Goal: Transaction & Acquisition: Purchase product/service

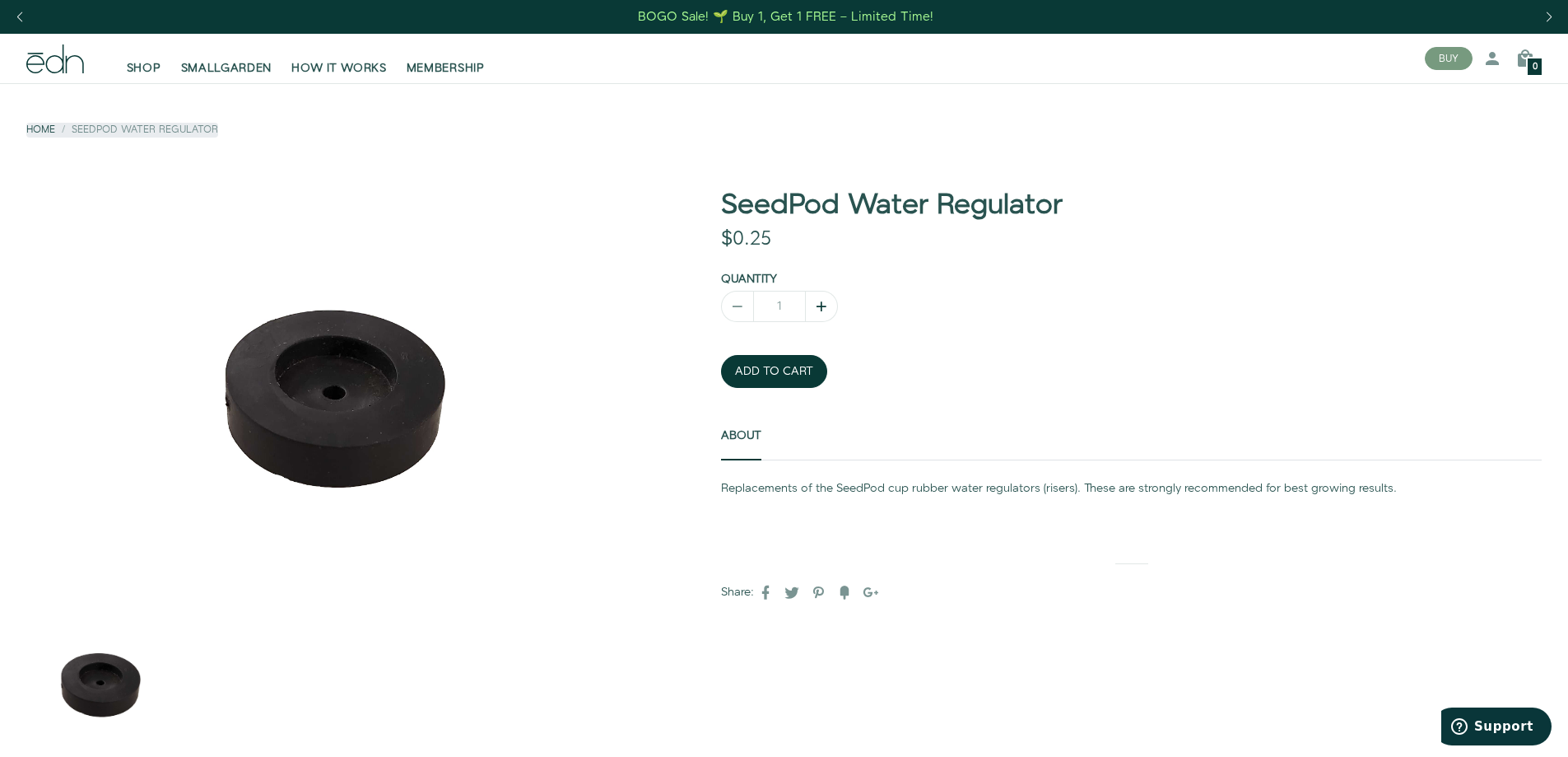
click at [828, 301] on icon "button" at bounding box center [821, 306] width 16 height 16
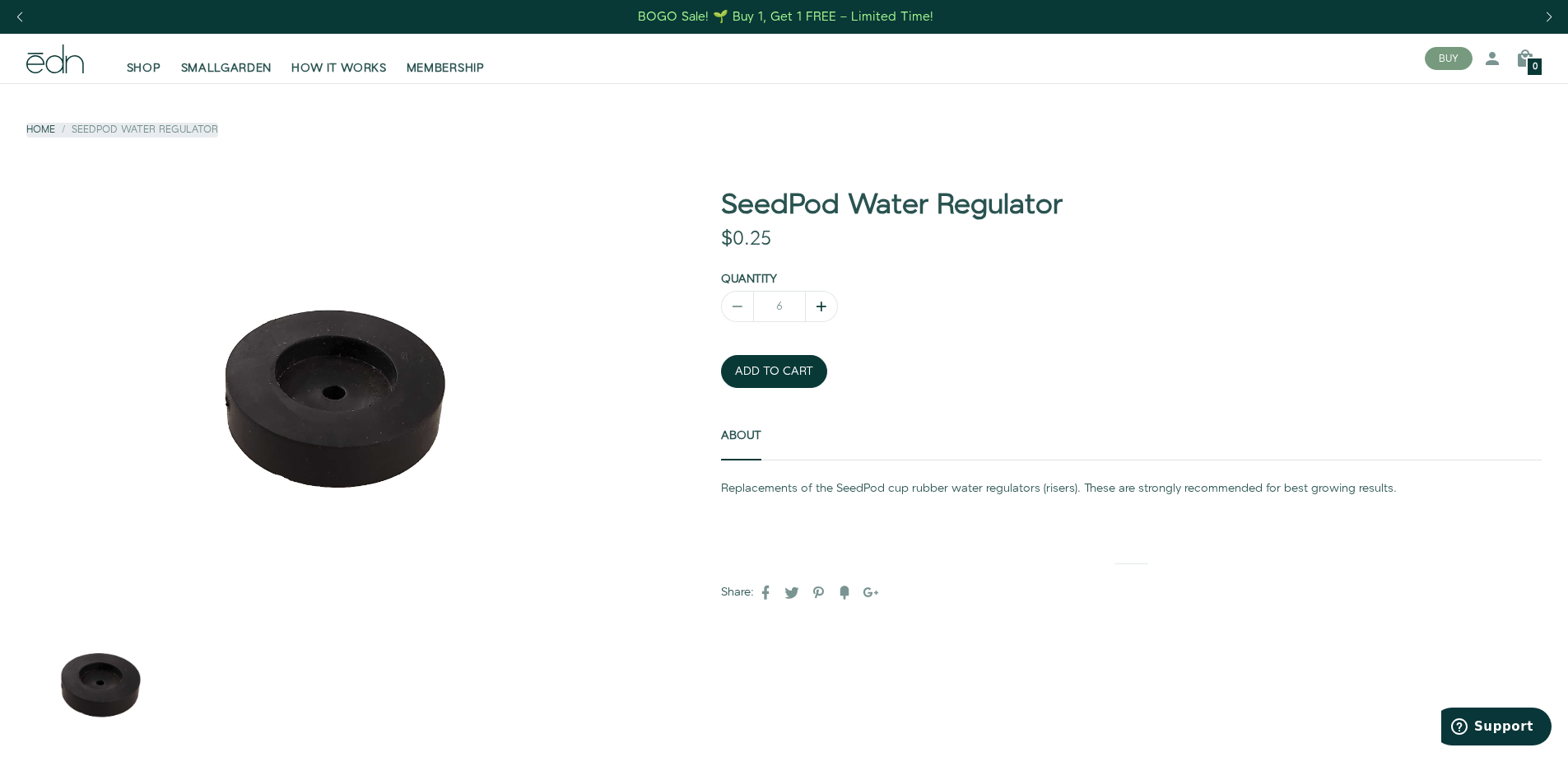
click at [828, 301] on icon "button" at bounding box center [821, 306] width 16 height 16
type input "8"
click at [783, 370] on button "ADD TO CART" at bounding box center [775, 371] width 106 height 33
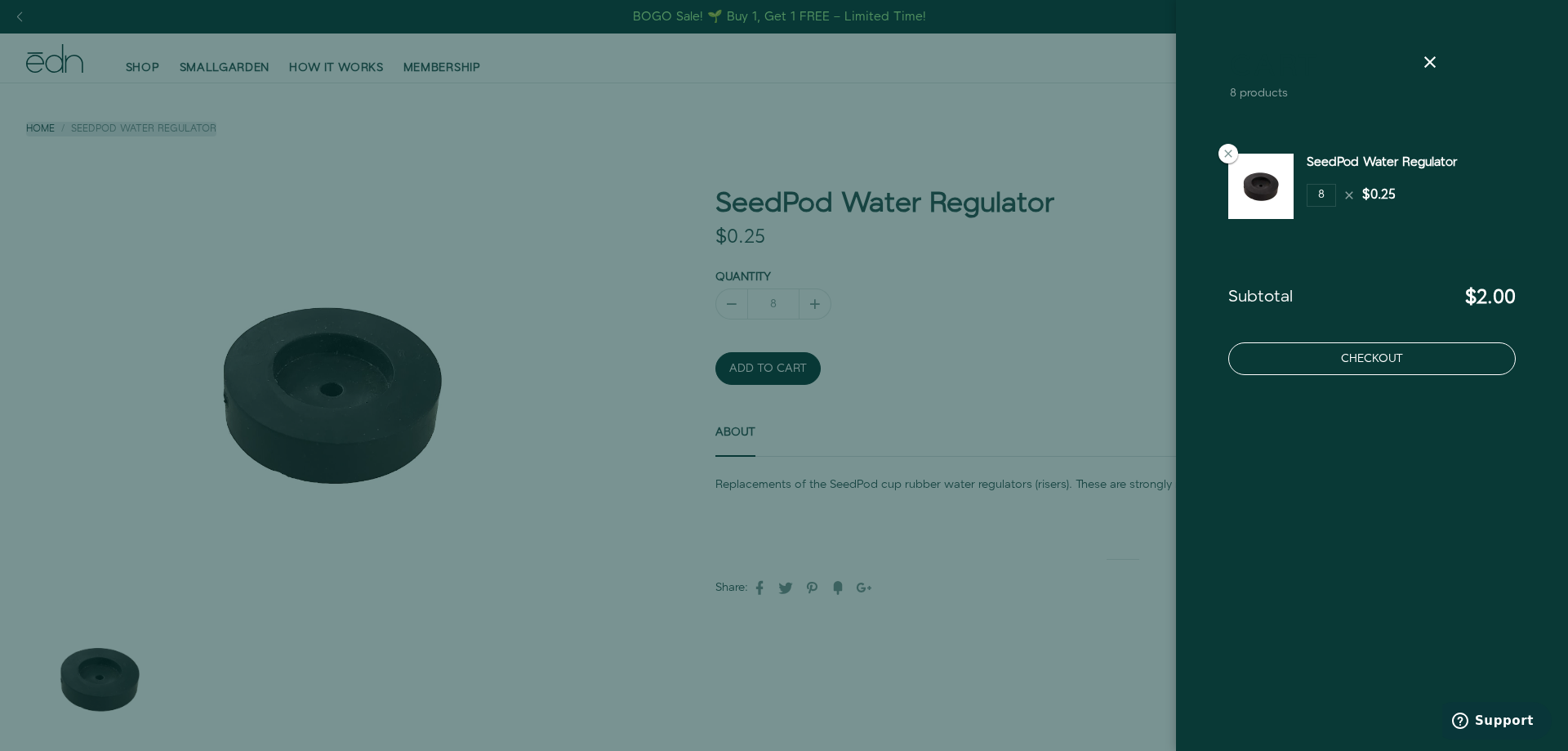
click at [1404, 362] on button "Checkout" at bounding box center [1372, 358] width 288 height 33
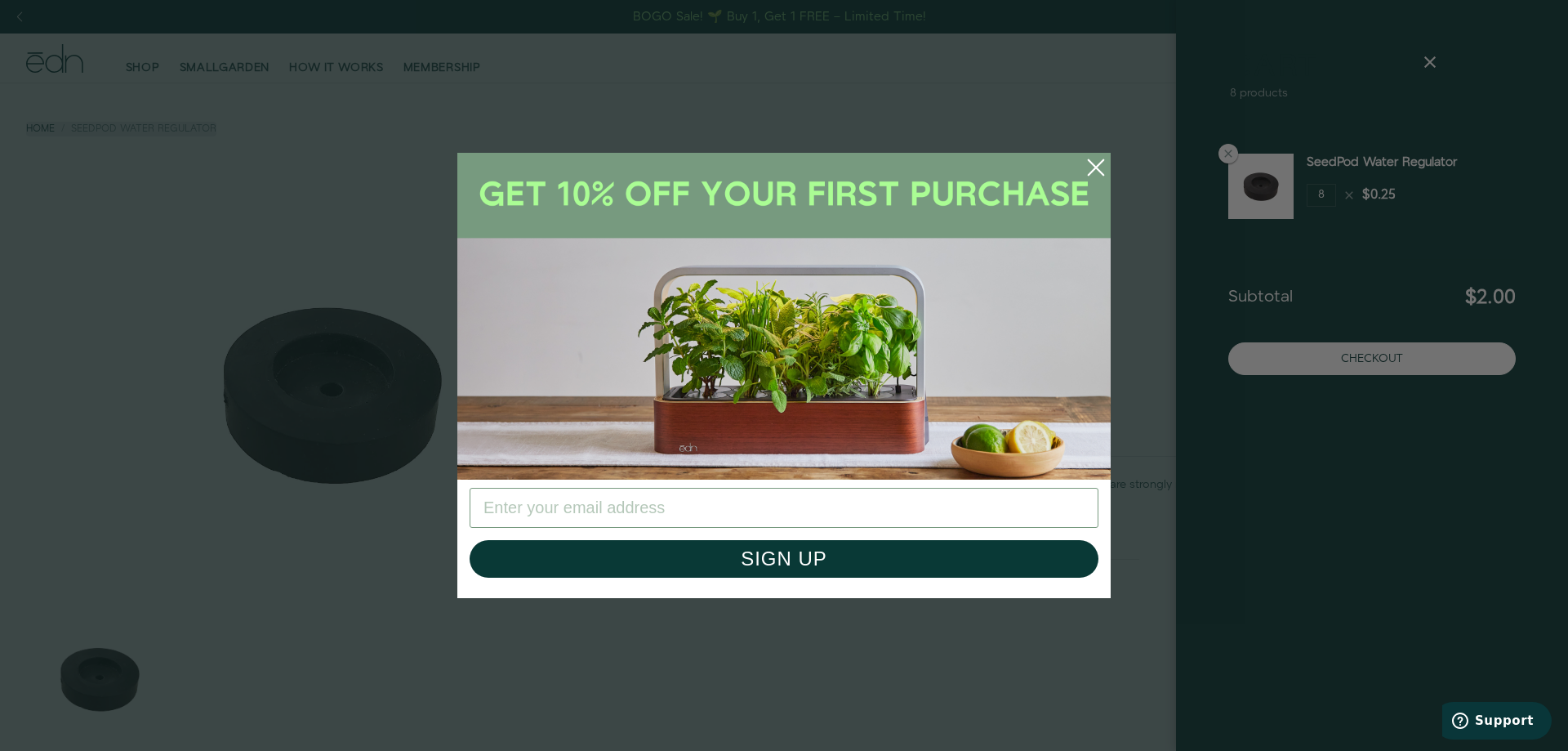
drag, startPoint x: 1042, startPoint y: 485, endPoint x: 1100, endPoint y: 510, distance: 63.2
click at [1092, 169] on circle "Close dialog" at bounding box center [1096, 167] width 36 height 36
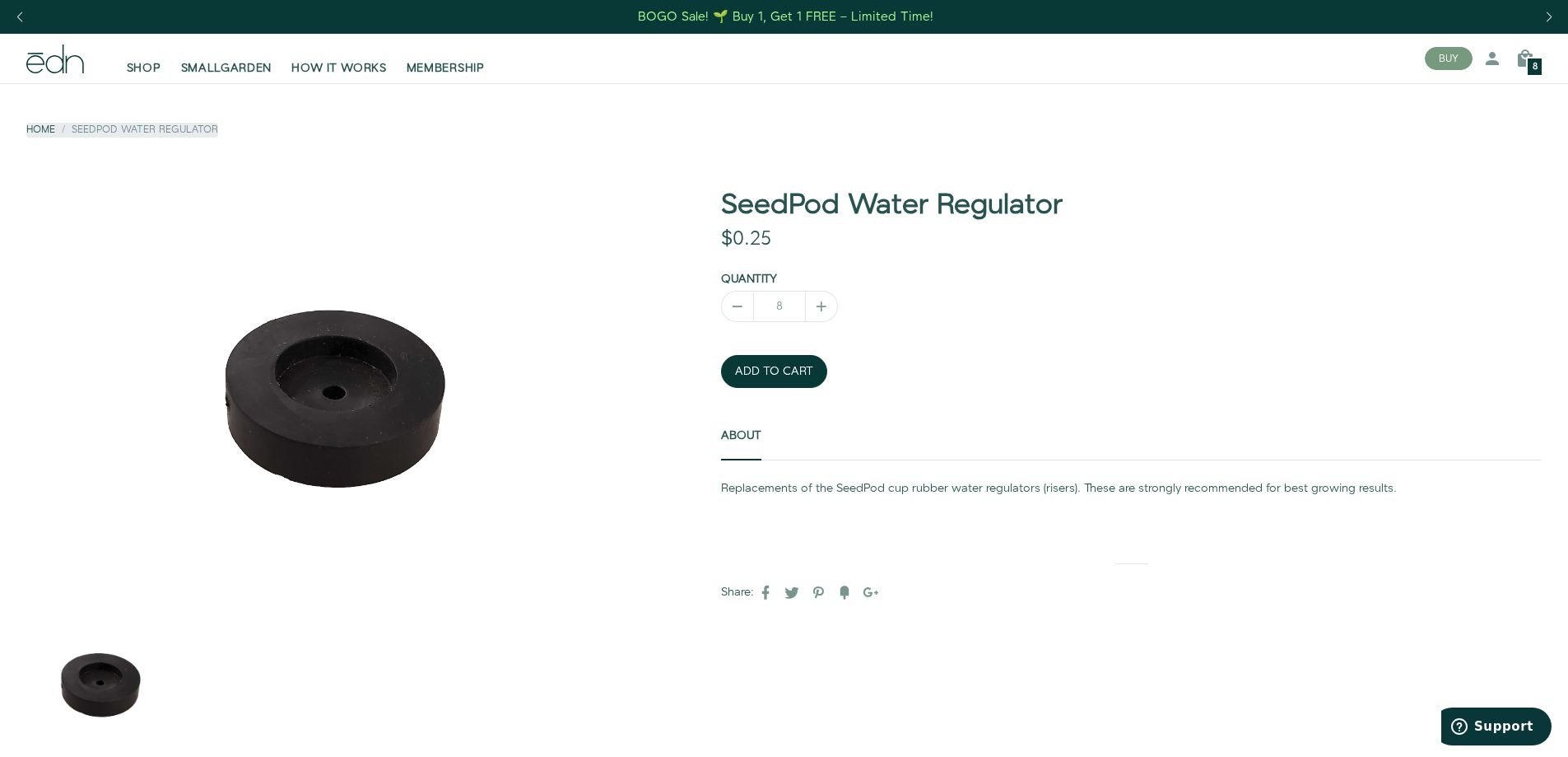
drag, startPoint x: 1204, startPoint y: 405, endPoint x: 1214, endPoint y: 347, distance: 58.9
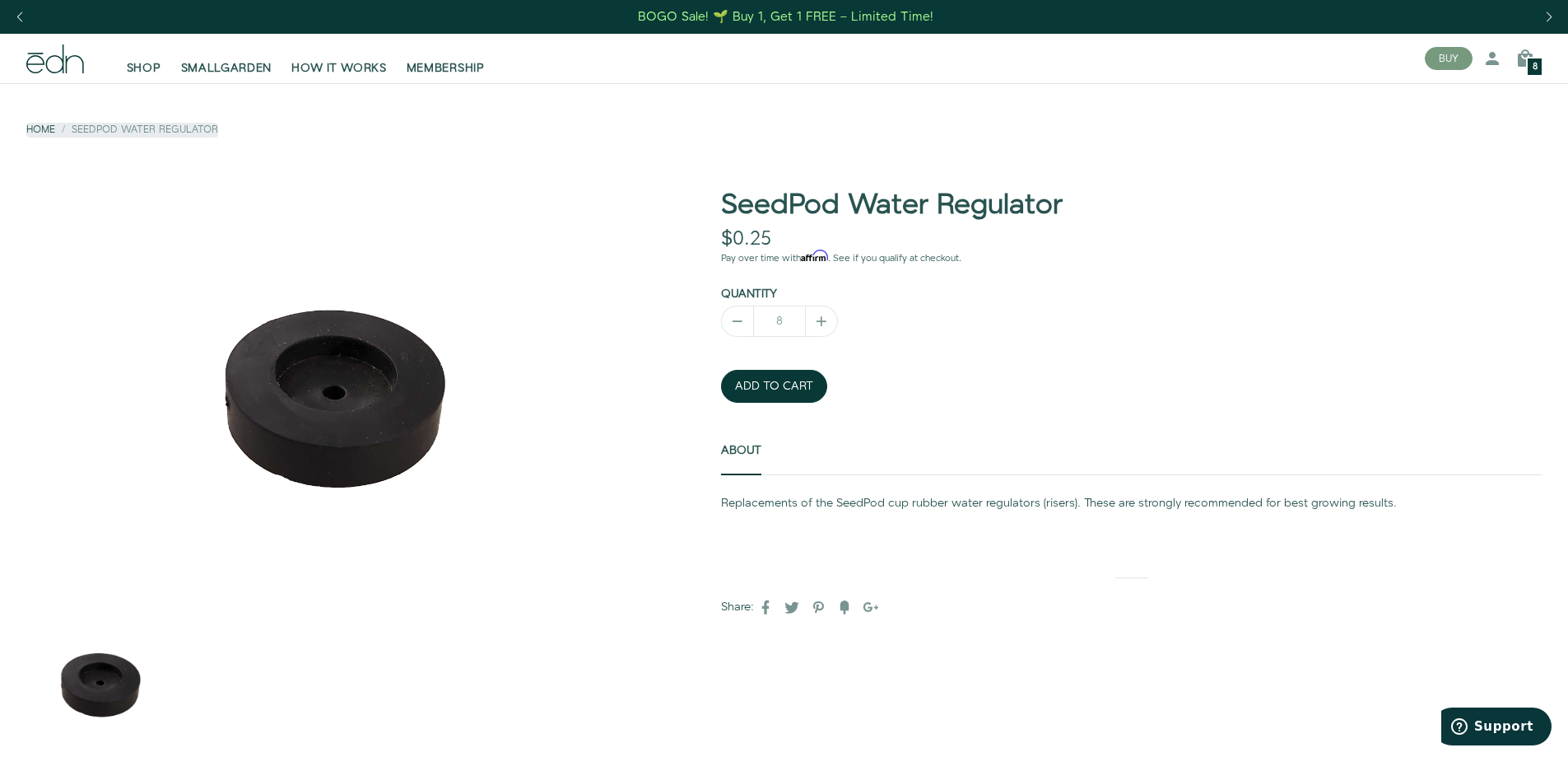
drag, startPoint x: 482, startPoint y: 348, endPoint x: 504, endPoint y: 339, distance: 23.8
